Goal: Check status

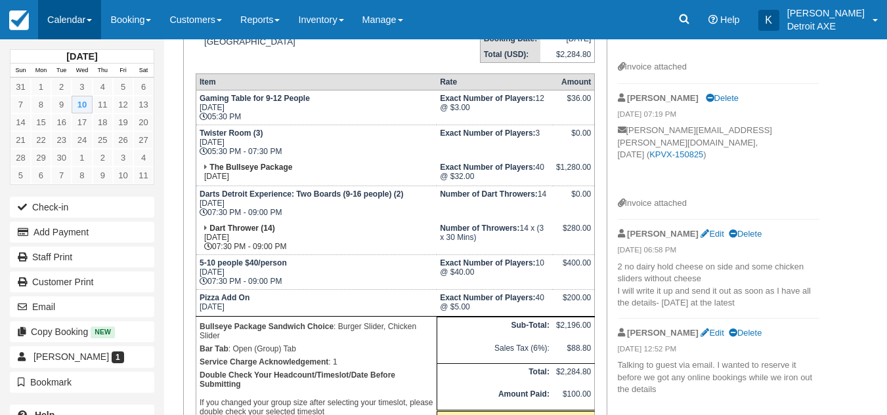
scroll to position [231, 0]
click at [51, 24] on link "Calendar" at bounding box center [69, 19] width 63 height 39
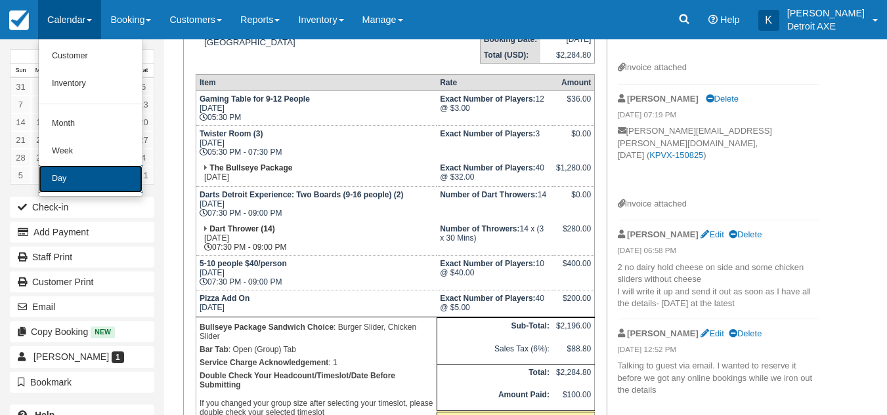
click at [89, 177] on link "Day" at bounding box center [91, 179] width 104 height 28
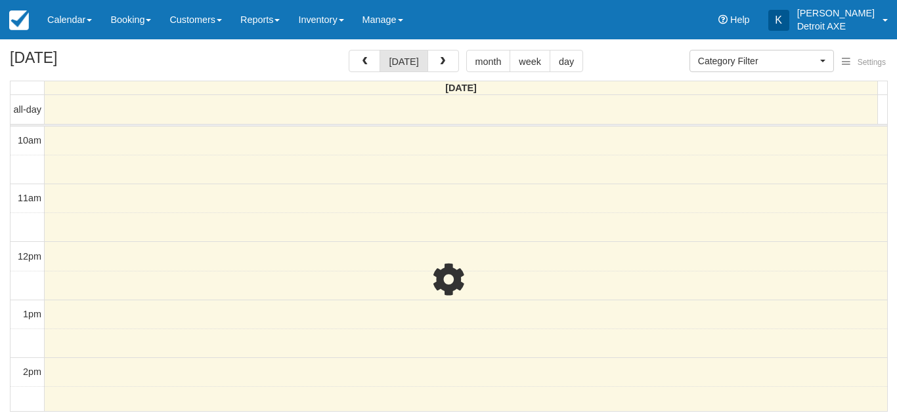
select select
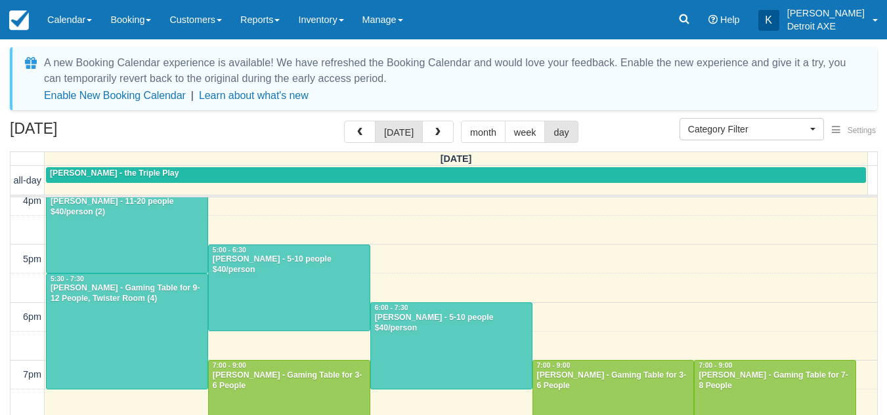
scroll to position [359, 0]
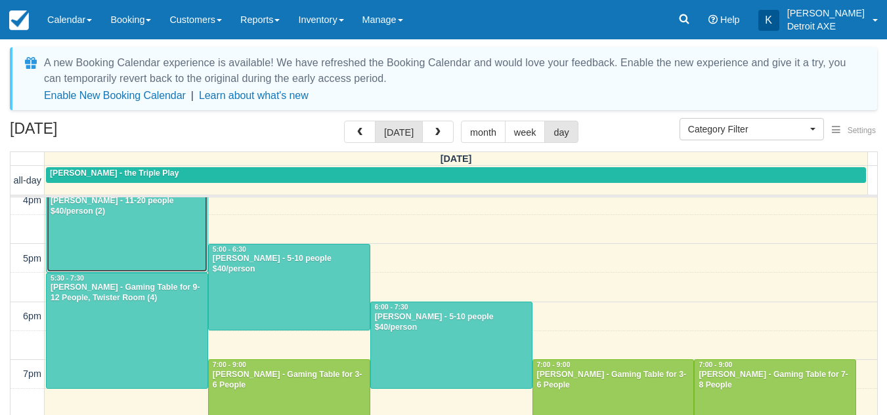
click at [86, 247] on div at bounding box center [127, 229] width 161 height 86
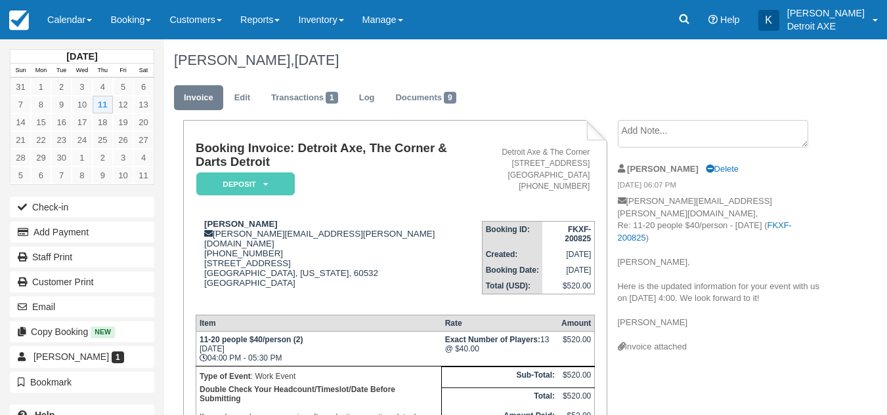
click at [477, 75] on div "[PERSON_NAME], [DATE]" at bounding box center [496, 60] width 665 height 42
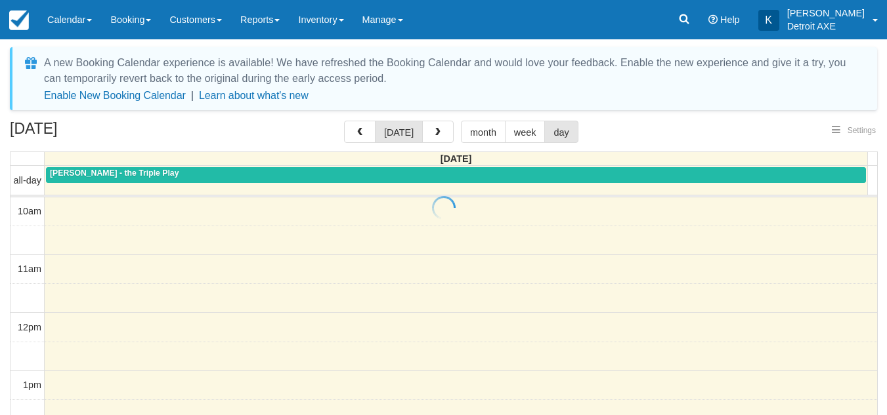
select select
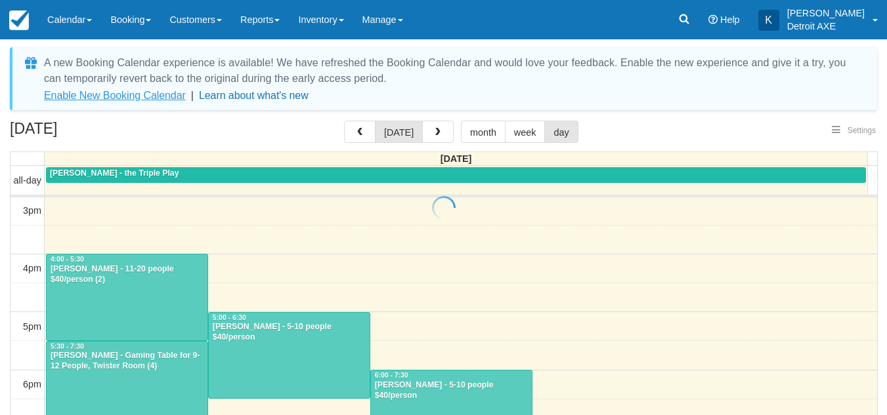
select select
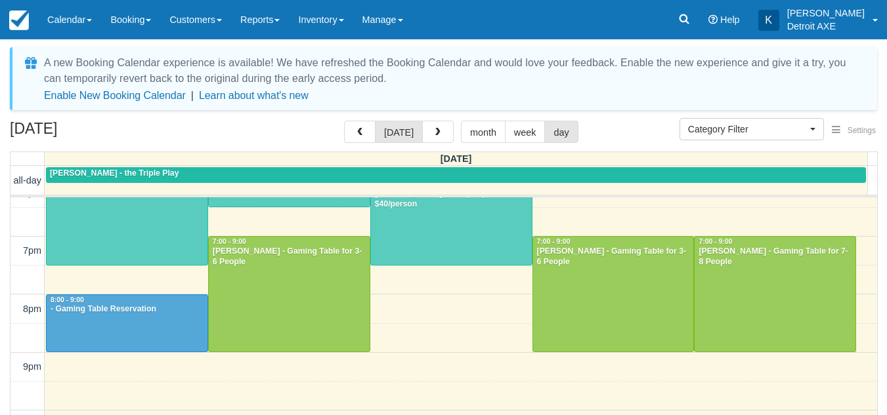
scroll to position [483, 0]
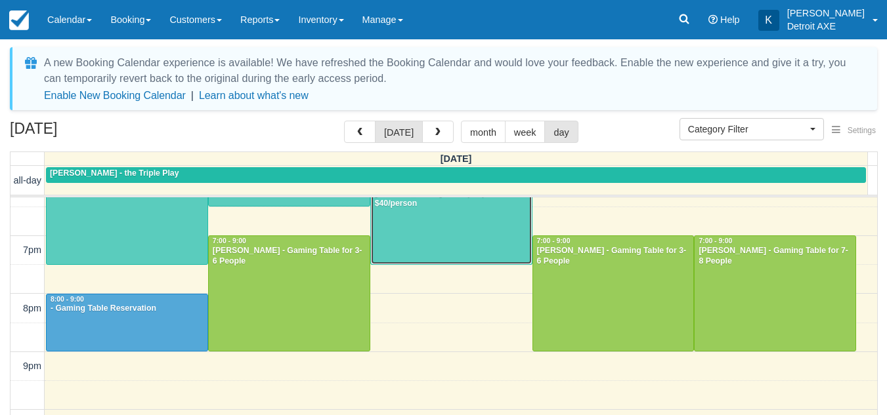
click at [433, 243] on div at bounding box center [451, 222] width 161 height 86
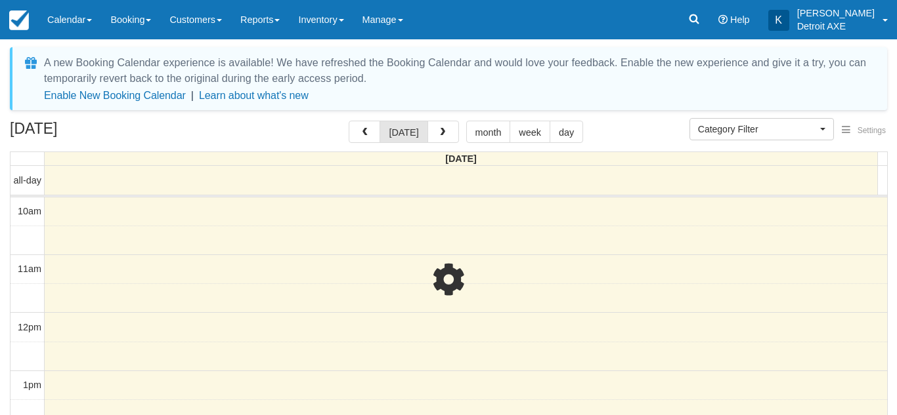
select select
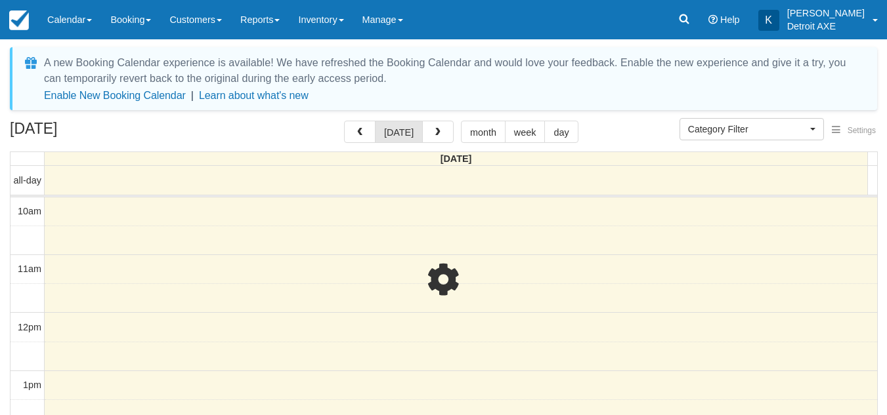
scroll to position [291, 0]
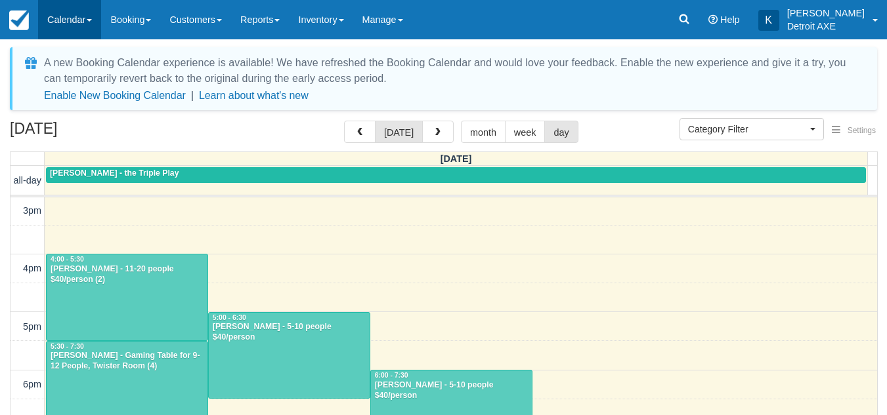
click at [51, 16] on link "Calendar" at bounding box center [69, 19] width 63 height 39
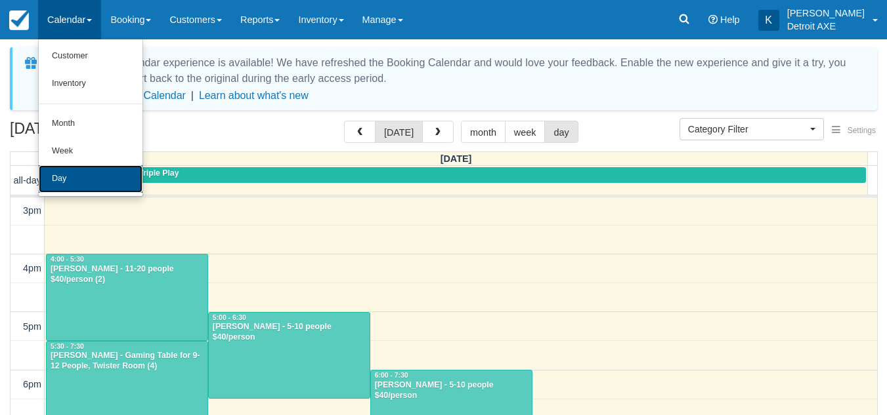
click at [87, 173] on link "Day" at bounding box center [91, 179] width 104 height 28
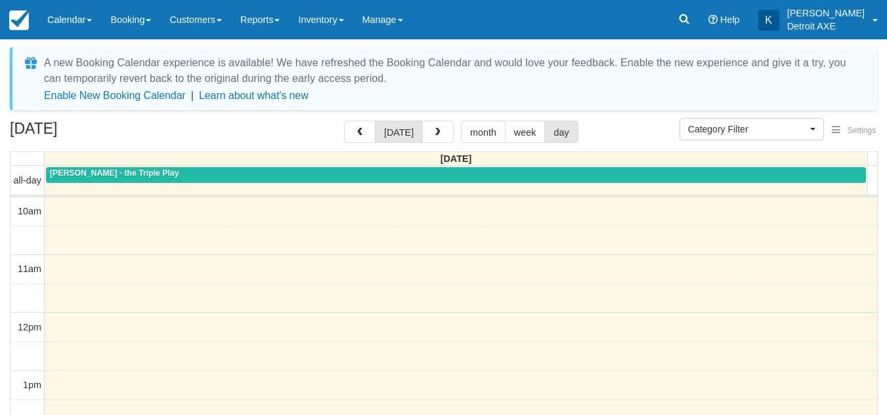
select select
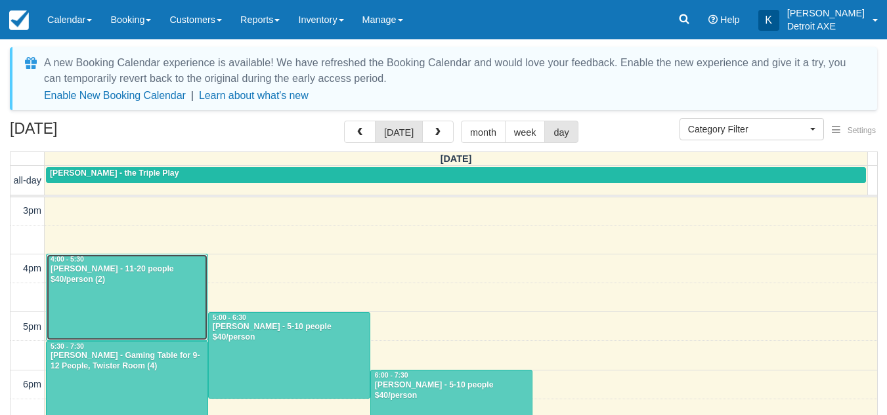
click at [125, 296] on div at bounding box center [127, 298] width 161 height 86
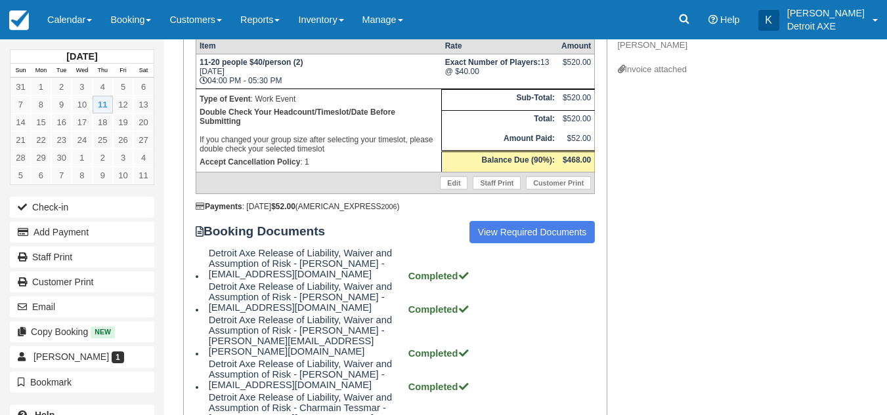
scroll to position [462, 0]
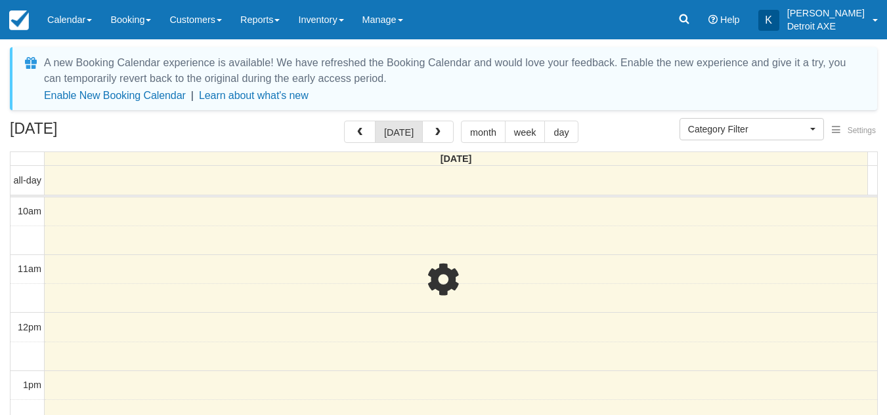
select select
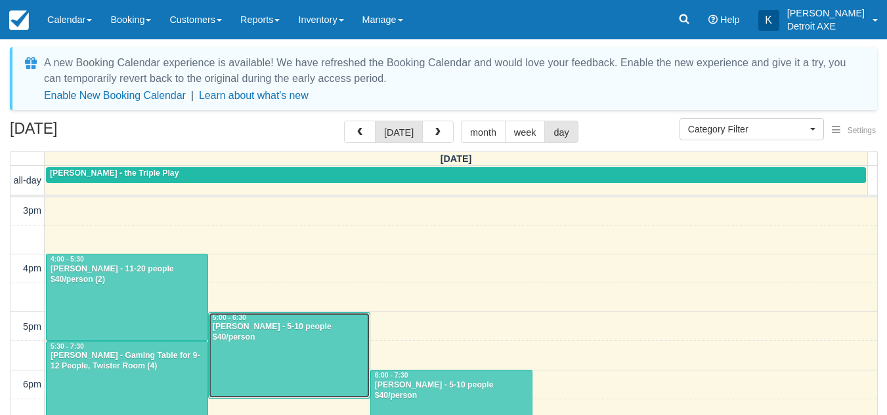
click at [272, 354] on div at bounding box center [289, 356] width 161 height 86
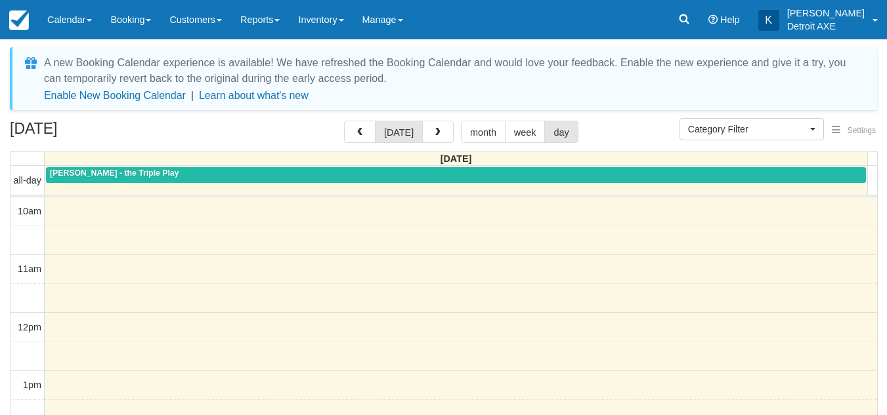
select select
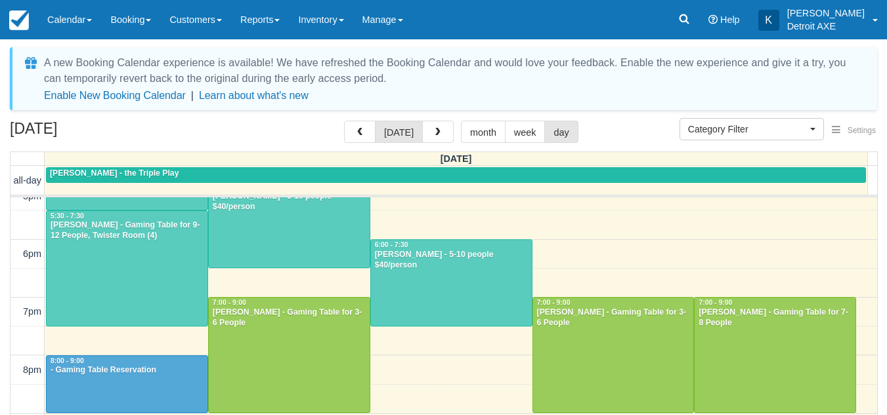
scroll to position [424, 0]
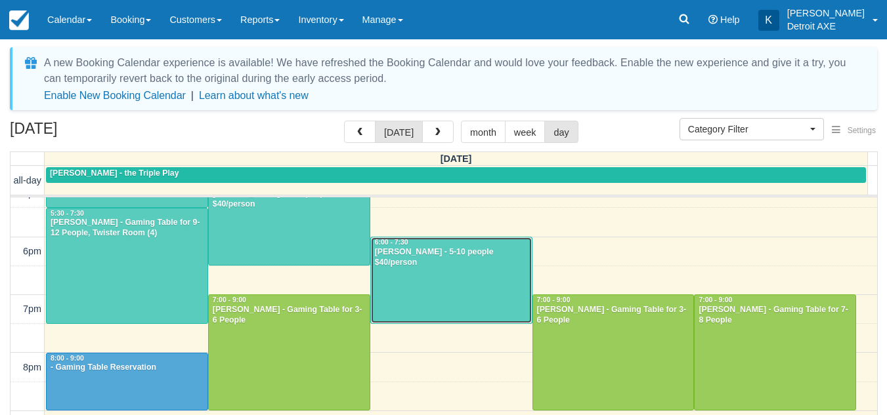
click at [379, 256] on div "[PERSON_NAME] - 5-10 people $40/person" at bounding box center [451, 257] width 154 height 21
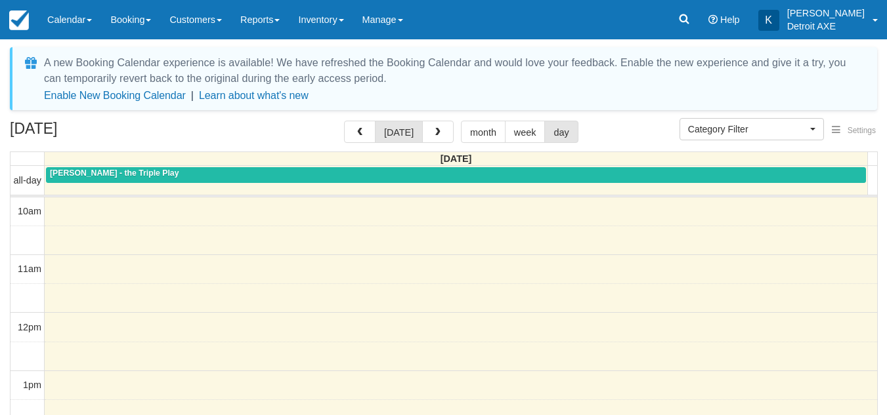
select select
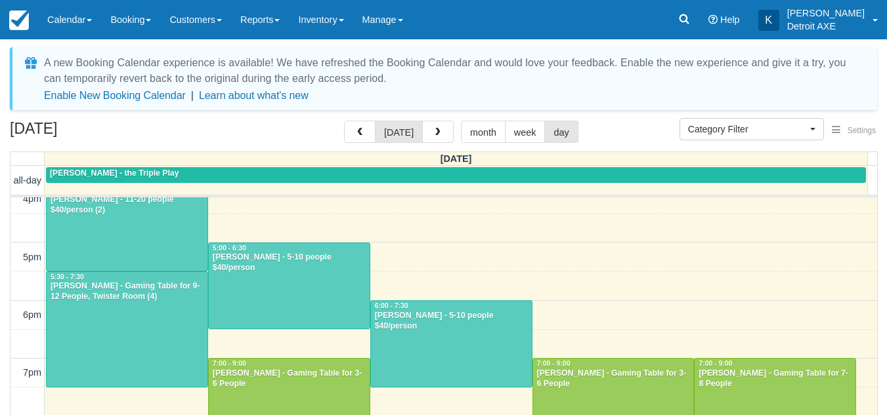
scroll to position [360, 0]
click at [112, 223] on div at bounding box center [127, 229] width 161 height 86
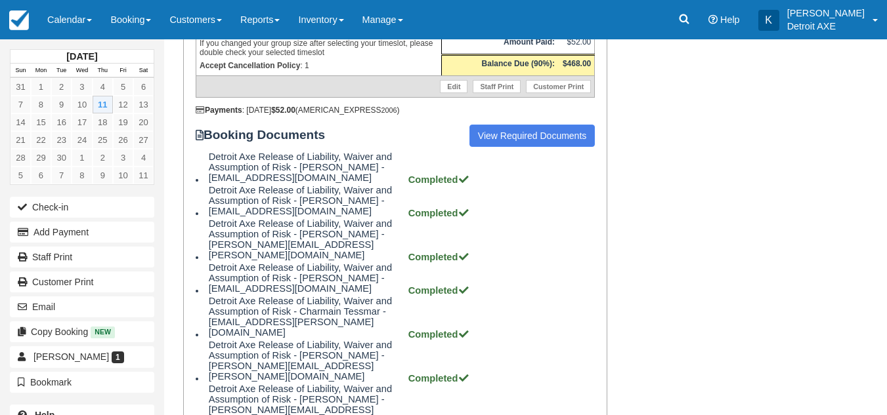
scroll to position [375, 0]
